Goal: Check status: Check status

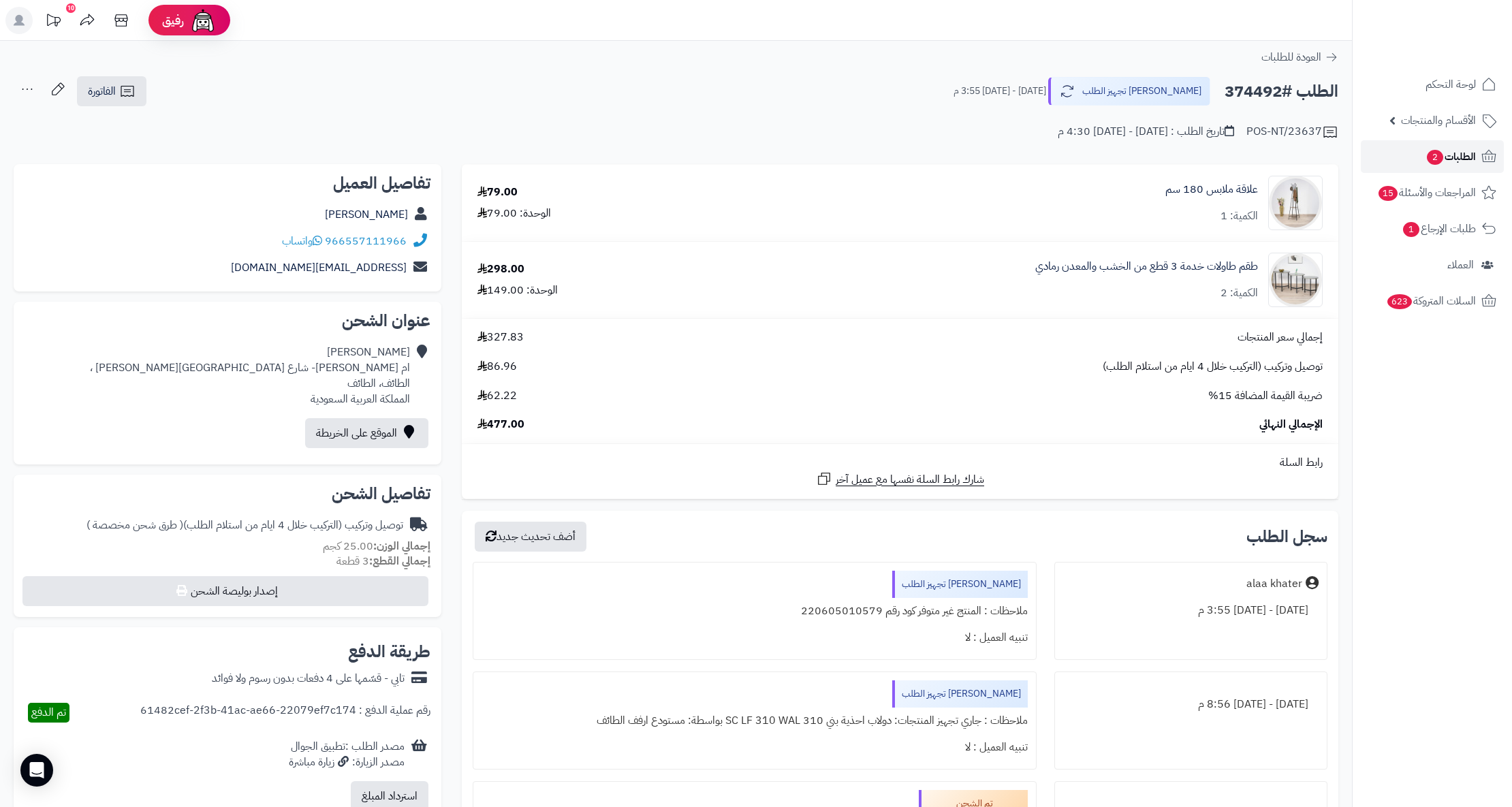
click at [1464, 155] on span "الطلبات 2" at bounding box center [1450, 156] width 51 height 19
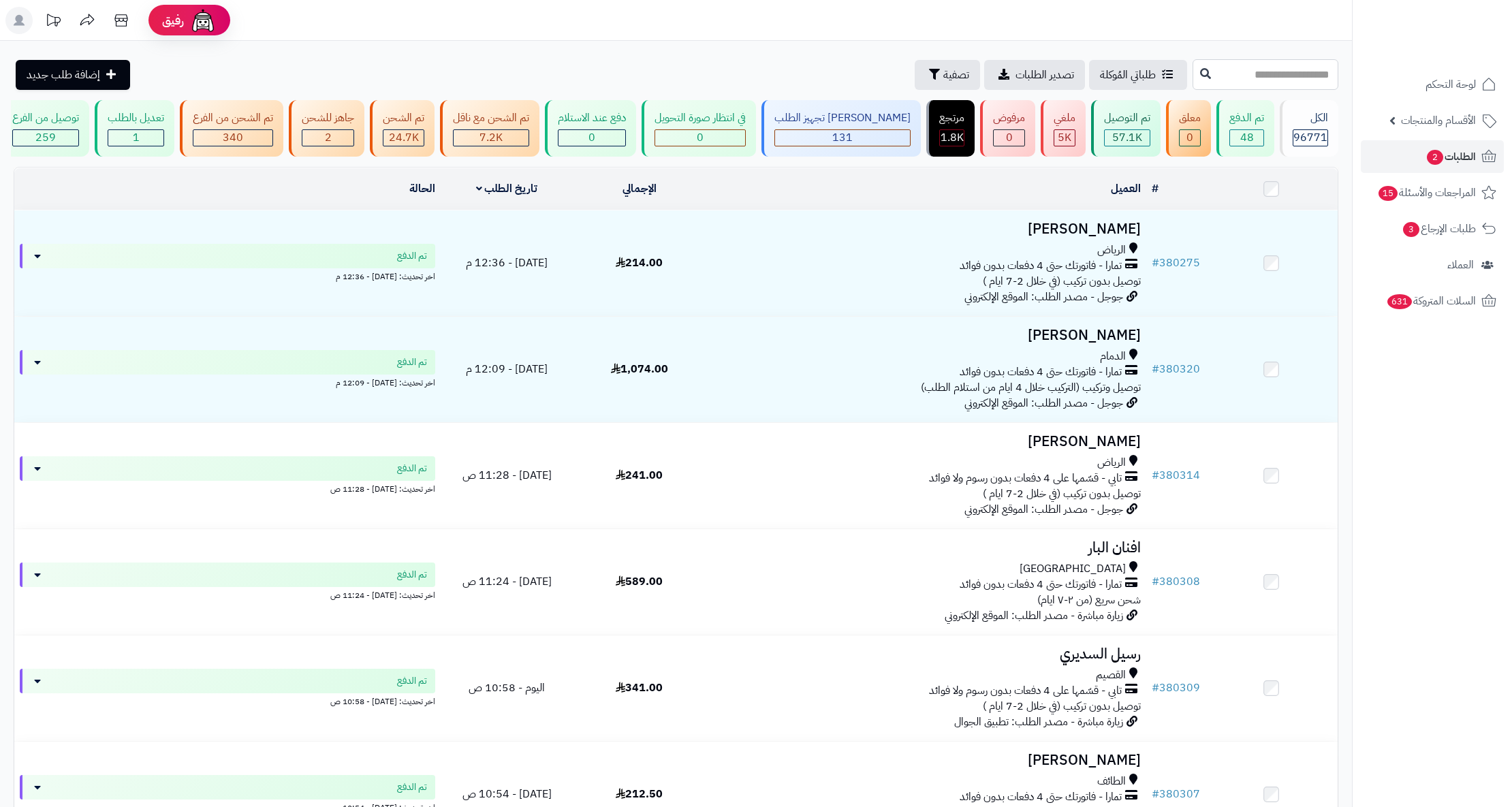
click at [1192, 76] on input "text" at bounding box center [1265, 75] width 146 height 31
paste input "******"
type input "******"
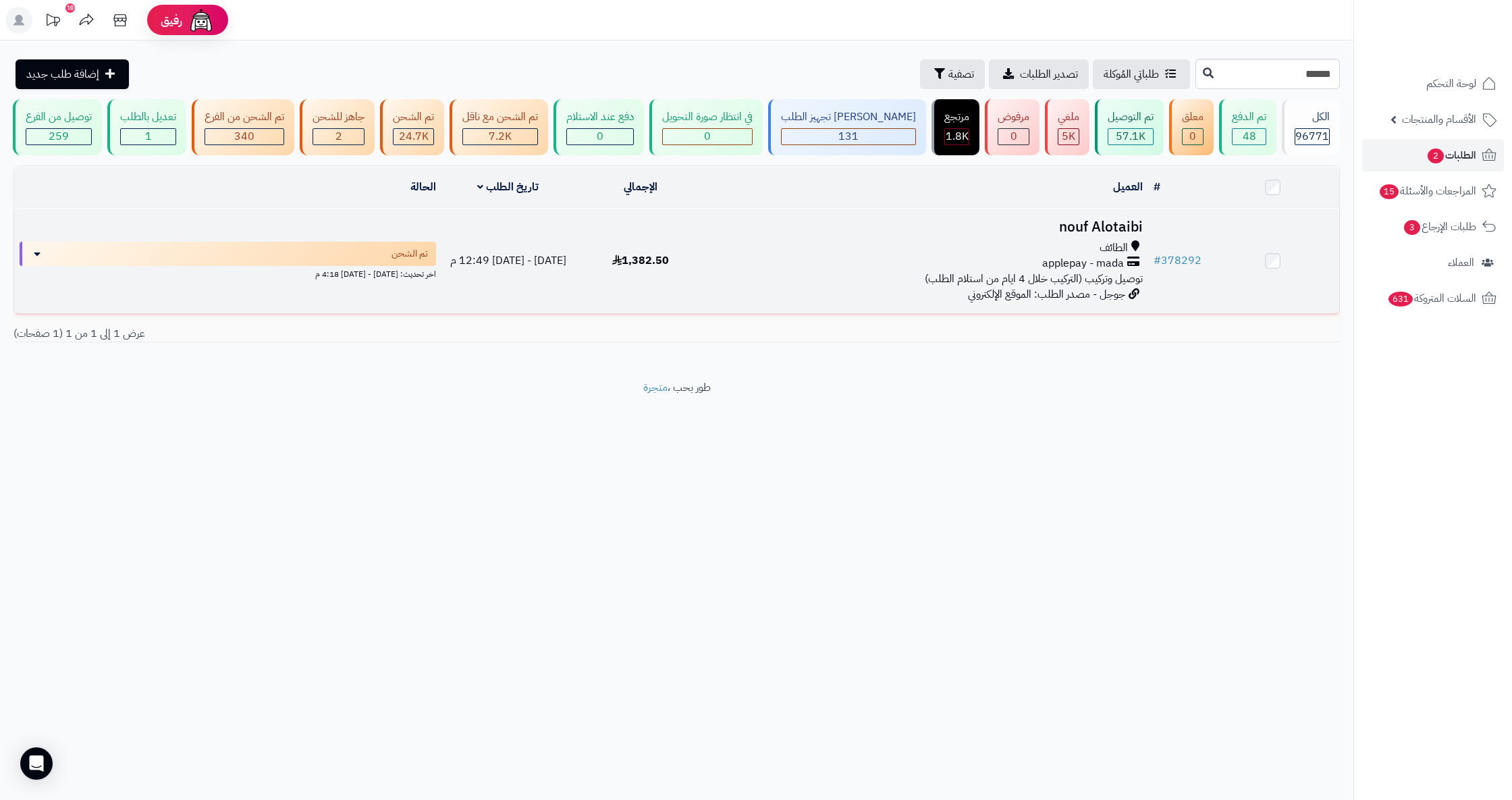
click at [1131, 235] on h3 "nouf Alotaibi" at bounding box center [927, 227] width 431 height 16
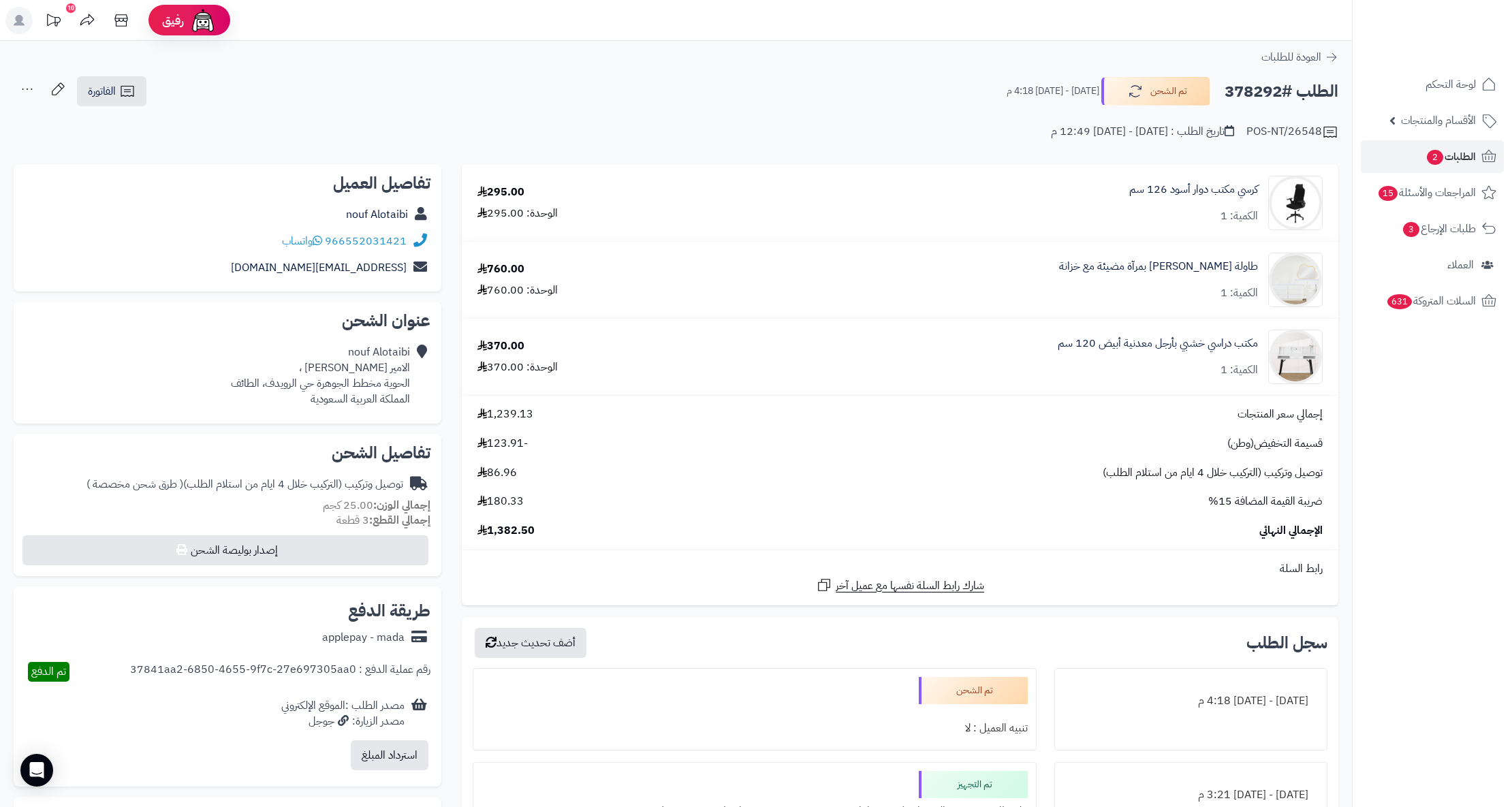
click at [132, 75] on div "الفاتورة طباعة الفاتورة إرسال الفاتورة إلى بريد العميل إسناد الطلب لموظف قائمة …" at bounding box center [81, 91] width 135 height 32
click at [131, 86] on icon at bounding box center [127, 91] width 13 height 11
click at [152, 130] on link "طباعة الفاتورة" at bounding box center [147, 126] width 145 height 31
click at [1238, 88] on h2 "الطلب #378292" at bounding box center [1281, 91] width 114 height 28
click at [1237, 88] on h2 "الطلب #378292" at bounding box center [1281, 91] width 114 height 28
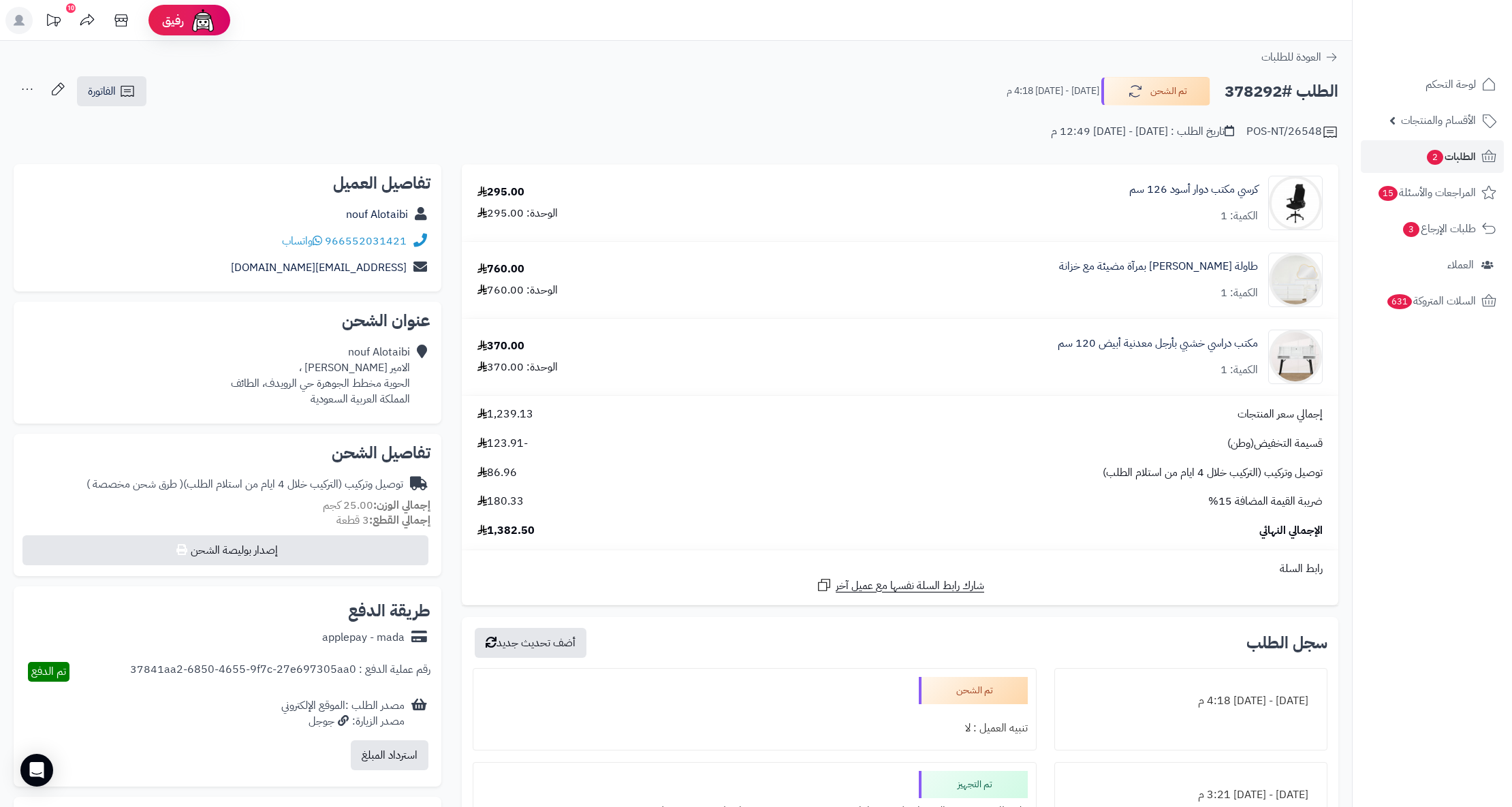
copy h2 "378292"
click at [249, 382] on div "nouf Alotaibi الامير محمد بن عبدالعزيز ، الحوية مخطط الجوهرة حي الرويدف، الطائف…" at bounding box center [320, 376] width 179 height 62
copy div "الطائف"
